Goal: Check status

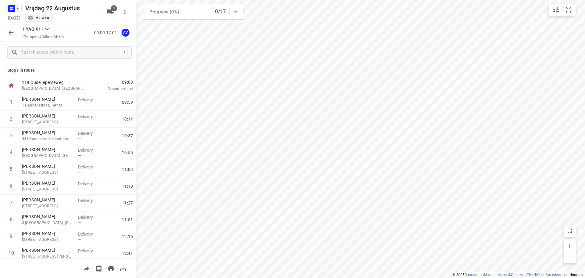
click at [15, 6] on icon "button" at bounding box center [17, 8] width 5 height 5
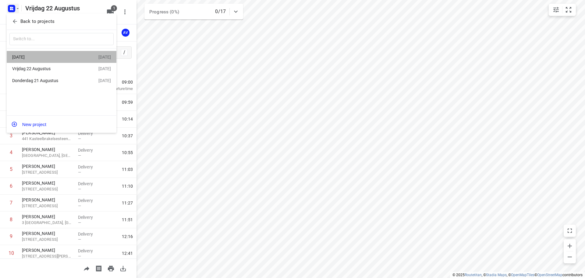
click at [47, 55] on div "[DATE]" at bounding box center [47, 57] width 70 height 5
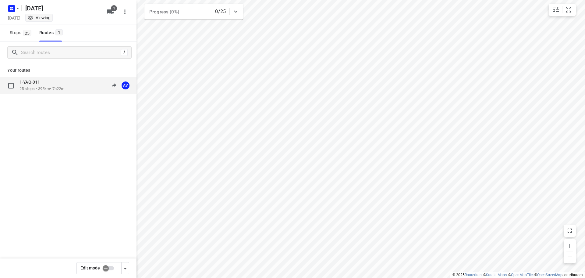
click at [71, 86] on div "1-YAQ-011 25 stops • 395km • 7h22m 09:00-16:22 AV" at bounding box center [77, 85] width 117 height 12
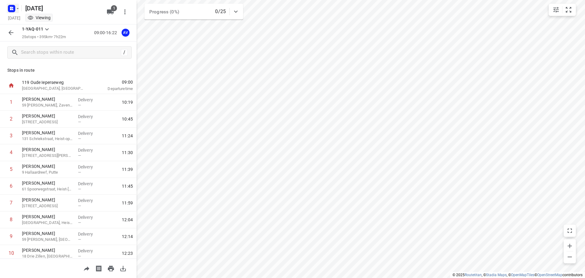
click at [12, 7] on icon "button" at bounding box center [13, 8] width 2 height 2
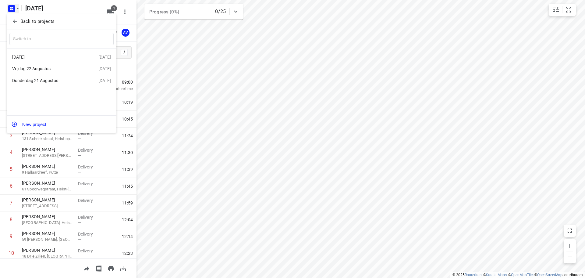
click at [54, 68] on div "Vrijdag 22 Augustus" at bounding box center [47, 68] width 70 height 5
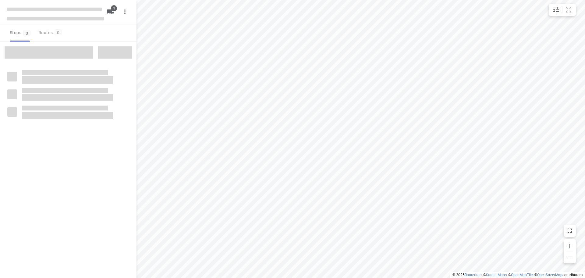
type input "distance"
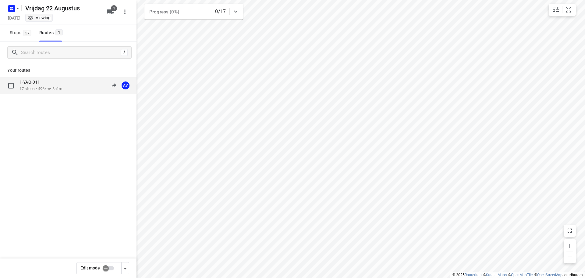
click at [61, 88] on p "17 stops • 496km • 8h1m" at bounding box center [40, 89] width 43 height 6
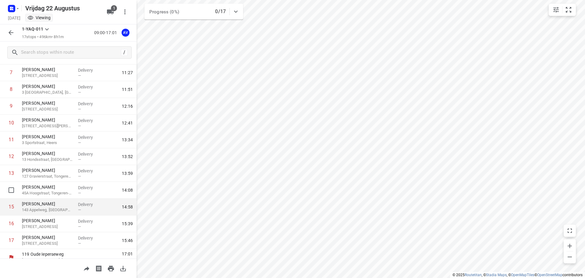
scroll to position [137, 0]
